Goal: Find specific page/section: Find specific page/section

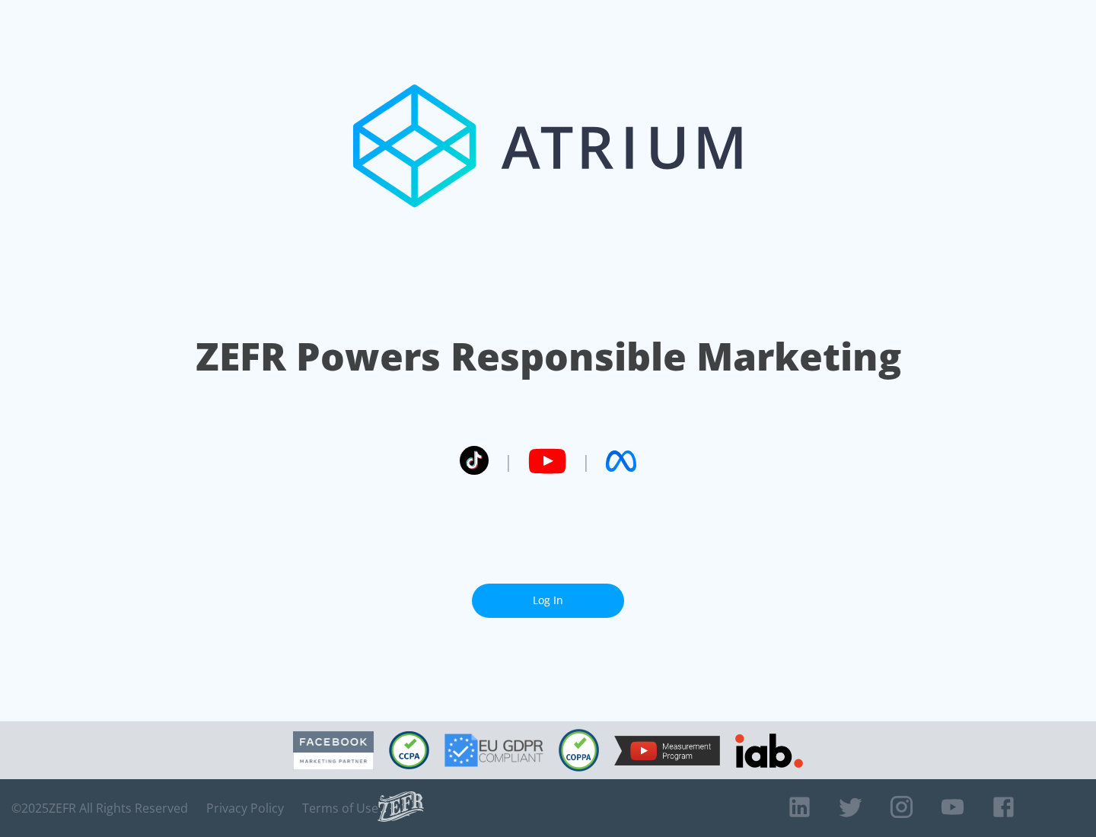
click at [548, 595] on link "Log In" at bounding box center [548, 601] width 152 height 34
